Goal: Task Accomplishment & Management: Use online tool/utility

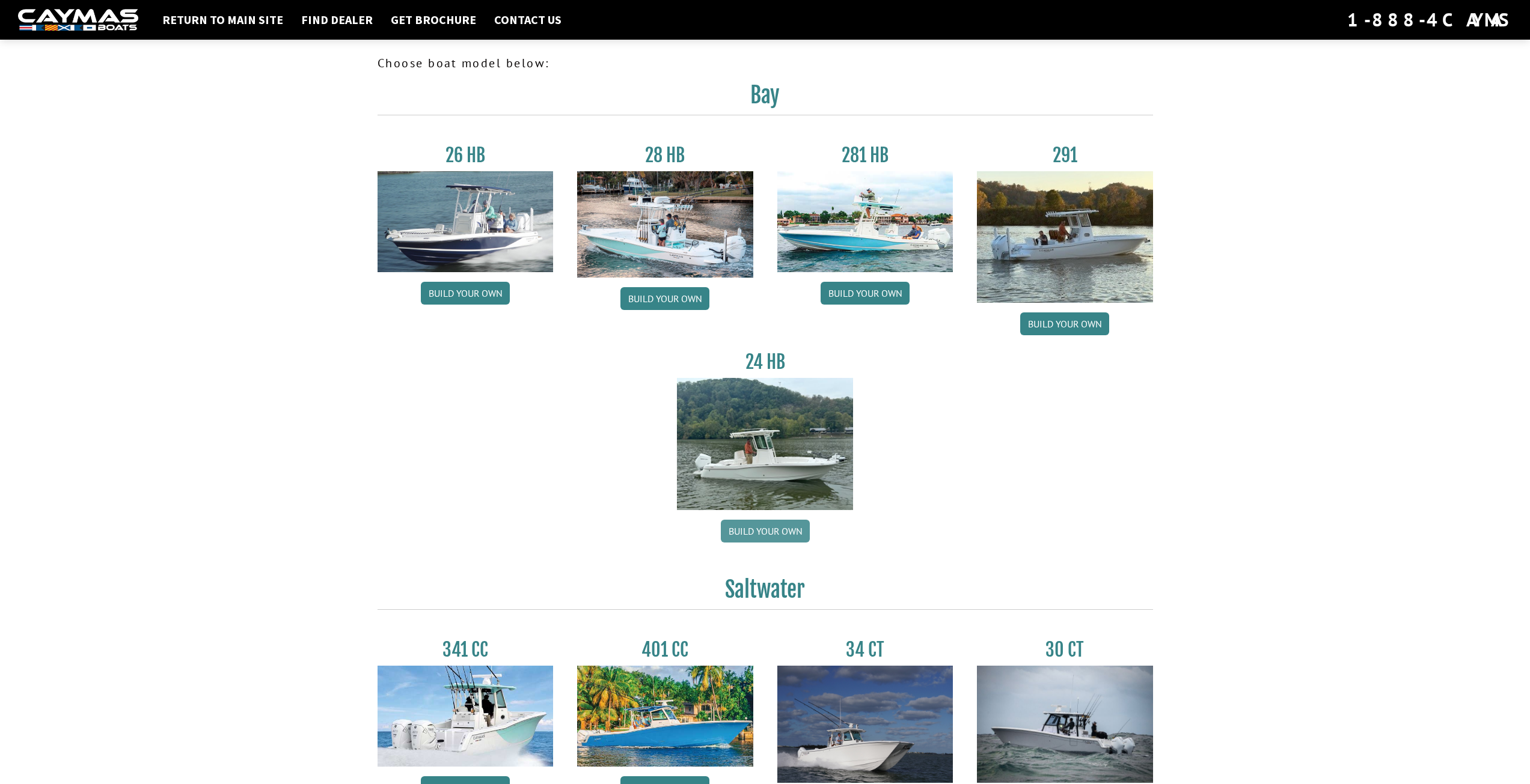
click at [782, 527] on link "Build your own" at bounding box center [765, 531] width 89 height 23
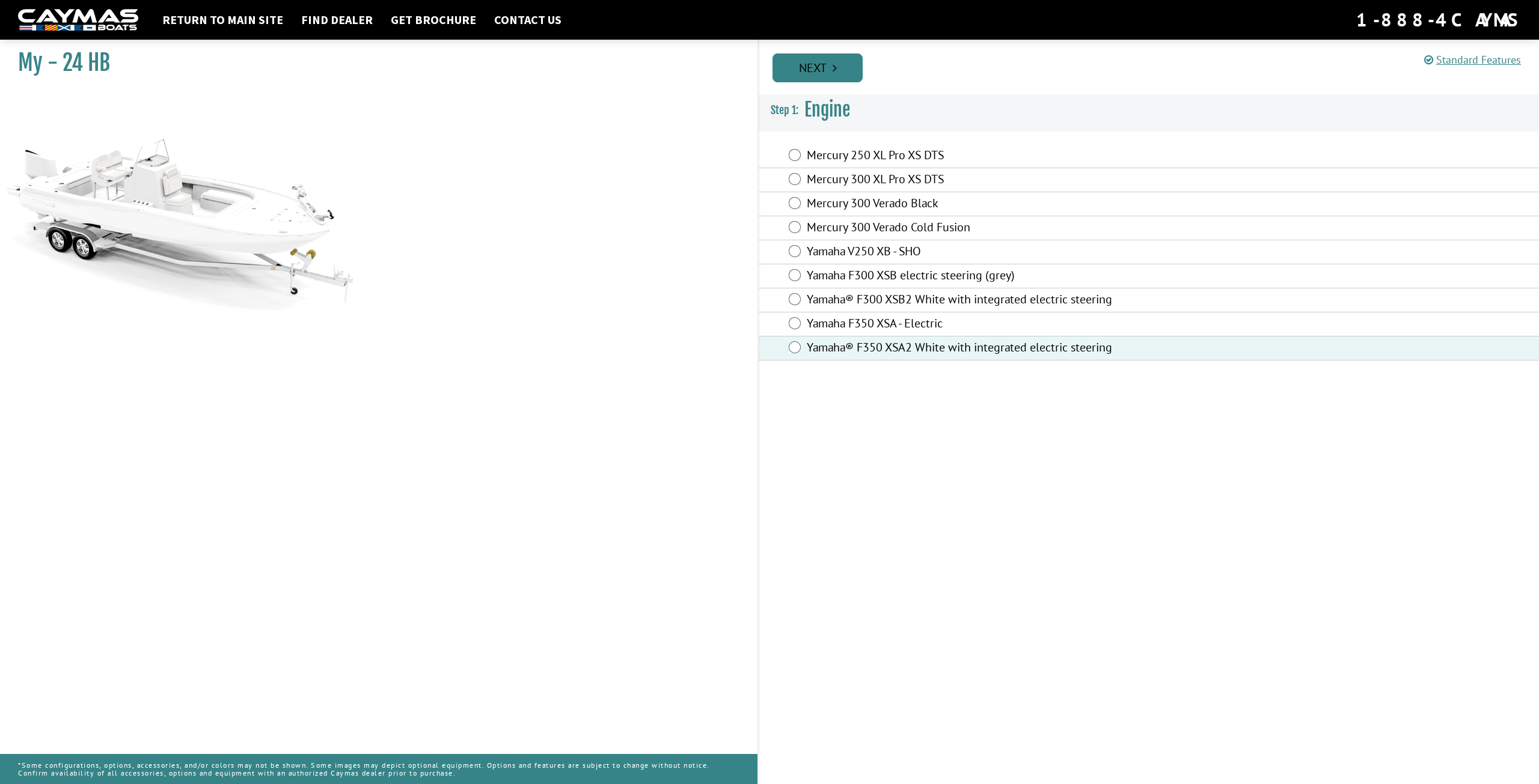
click at [799, 68] on link "Next" at bounding box center [817, 68] width 90 height 29
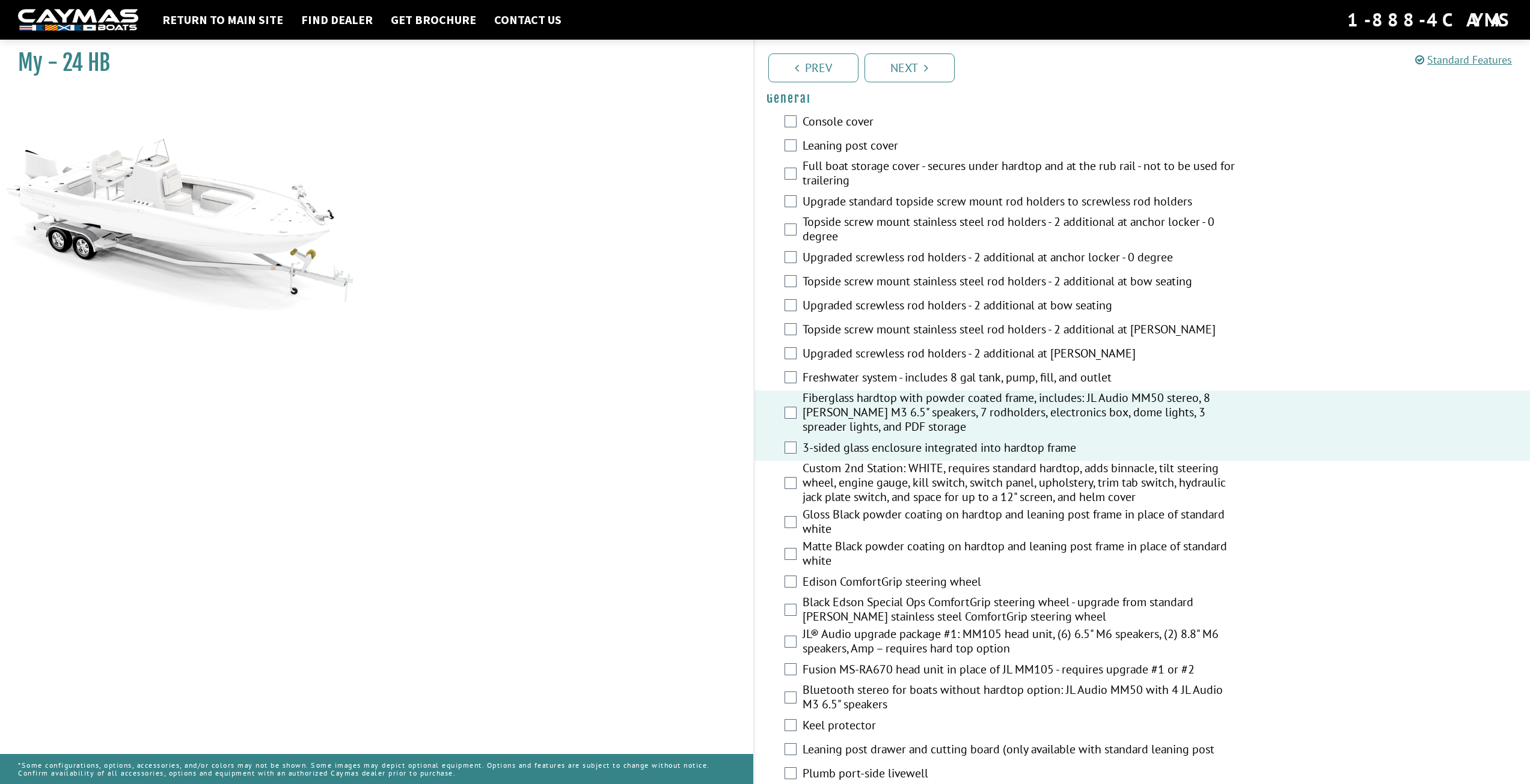
scroll to position [721, 0]
click at [185, 15] on link "Return to main site" at bounding box center [222, 20] width 133 height 16
